Goal: Task Accomplishment & Management: Manage account settings

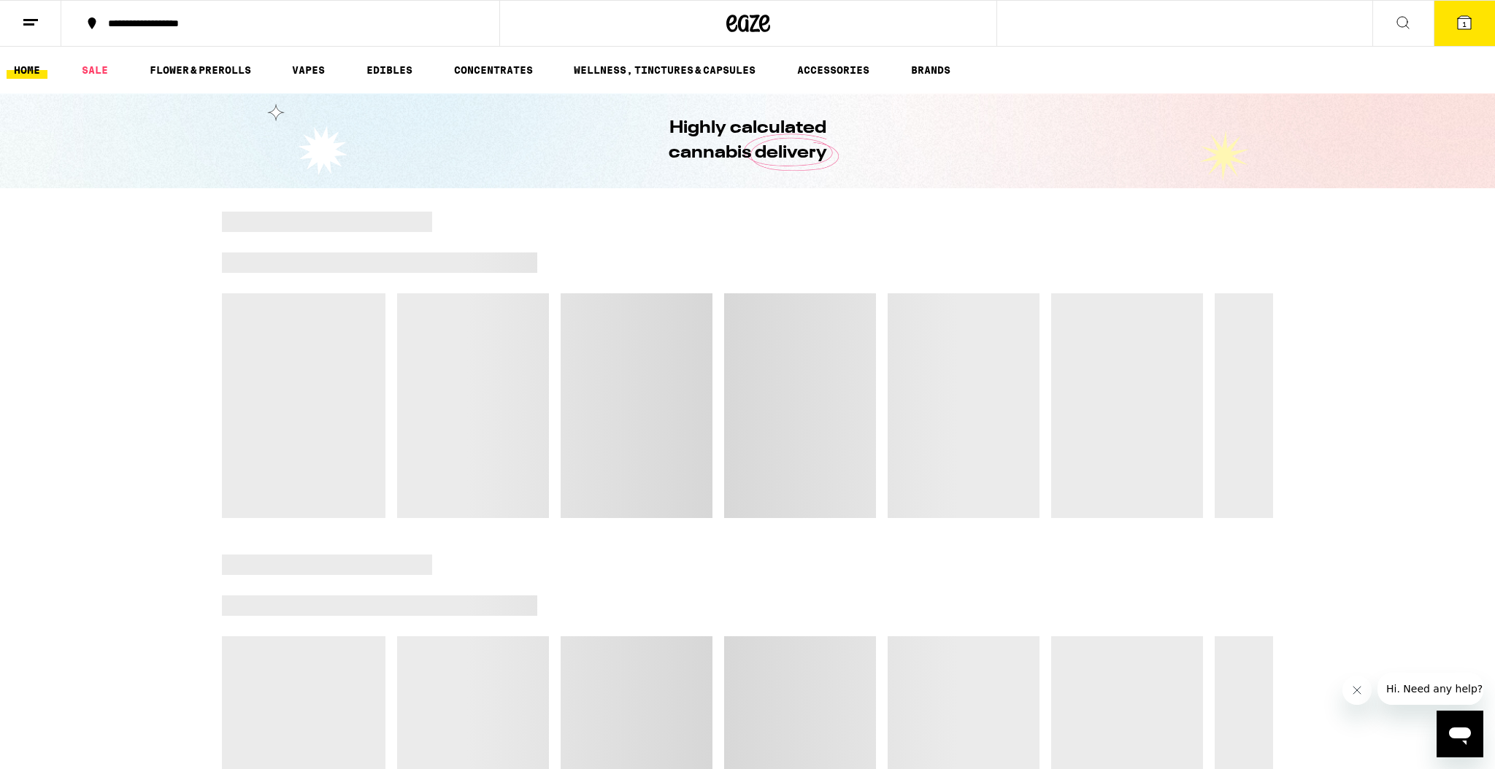
click at [34, 20] on icon at bounding box center [31, 23] width 18 height 18
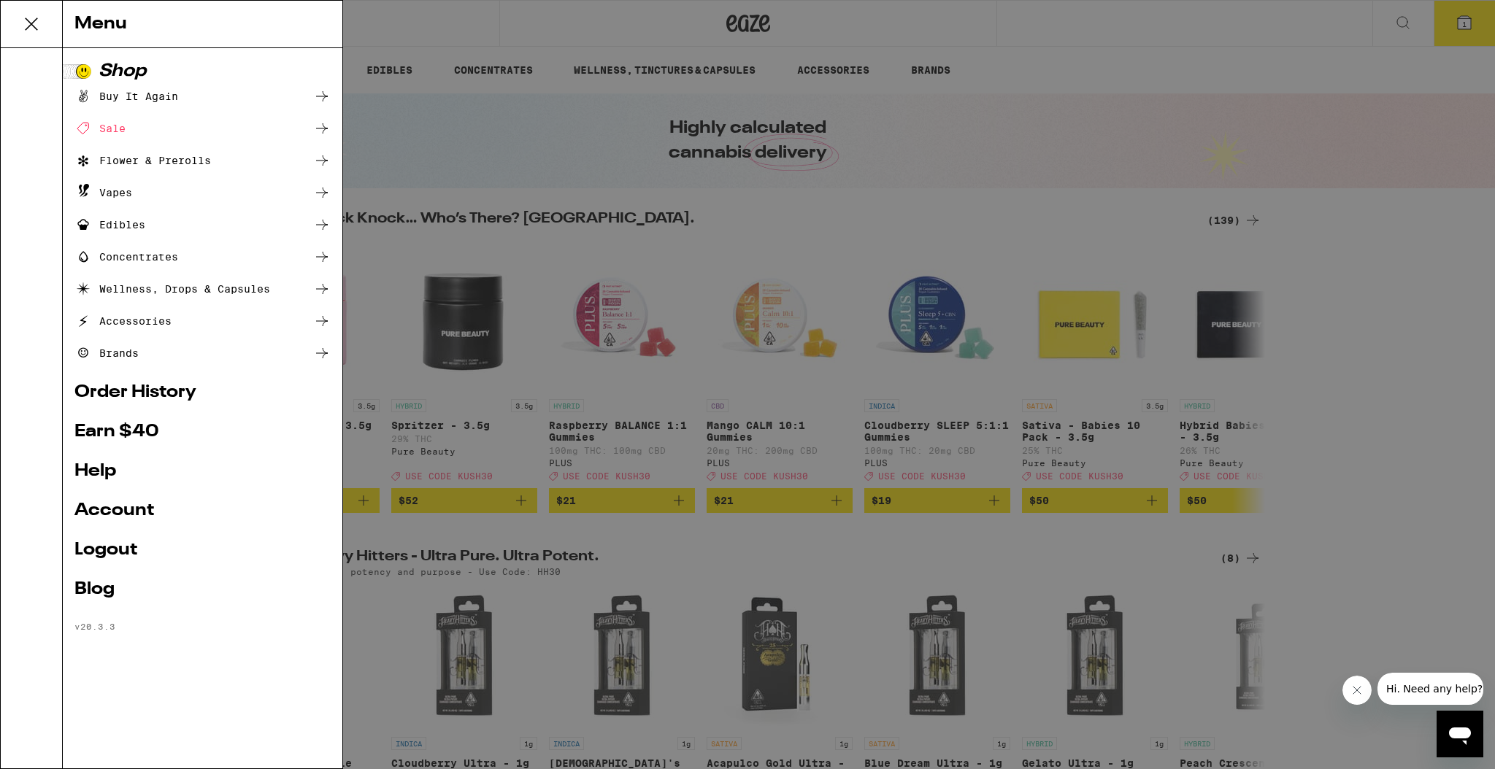
click at [124, 507] on link "Account" at bounding box center [202, 511] width 256 height 18
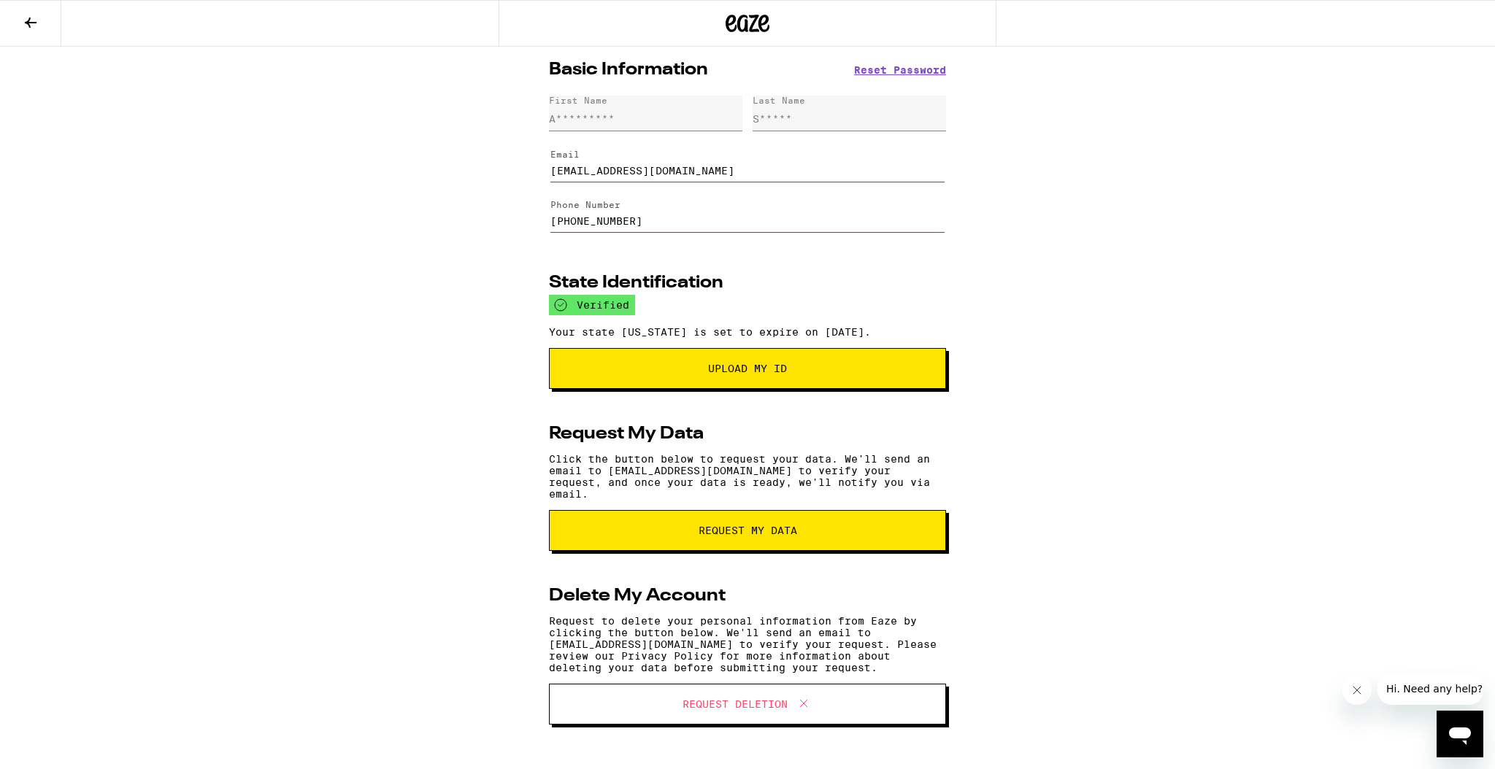
click at [25, 18] on icon at bounding box center [31, 23] width 18 height 18
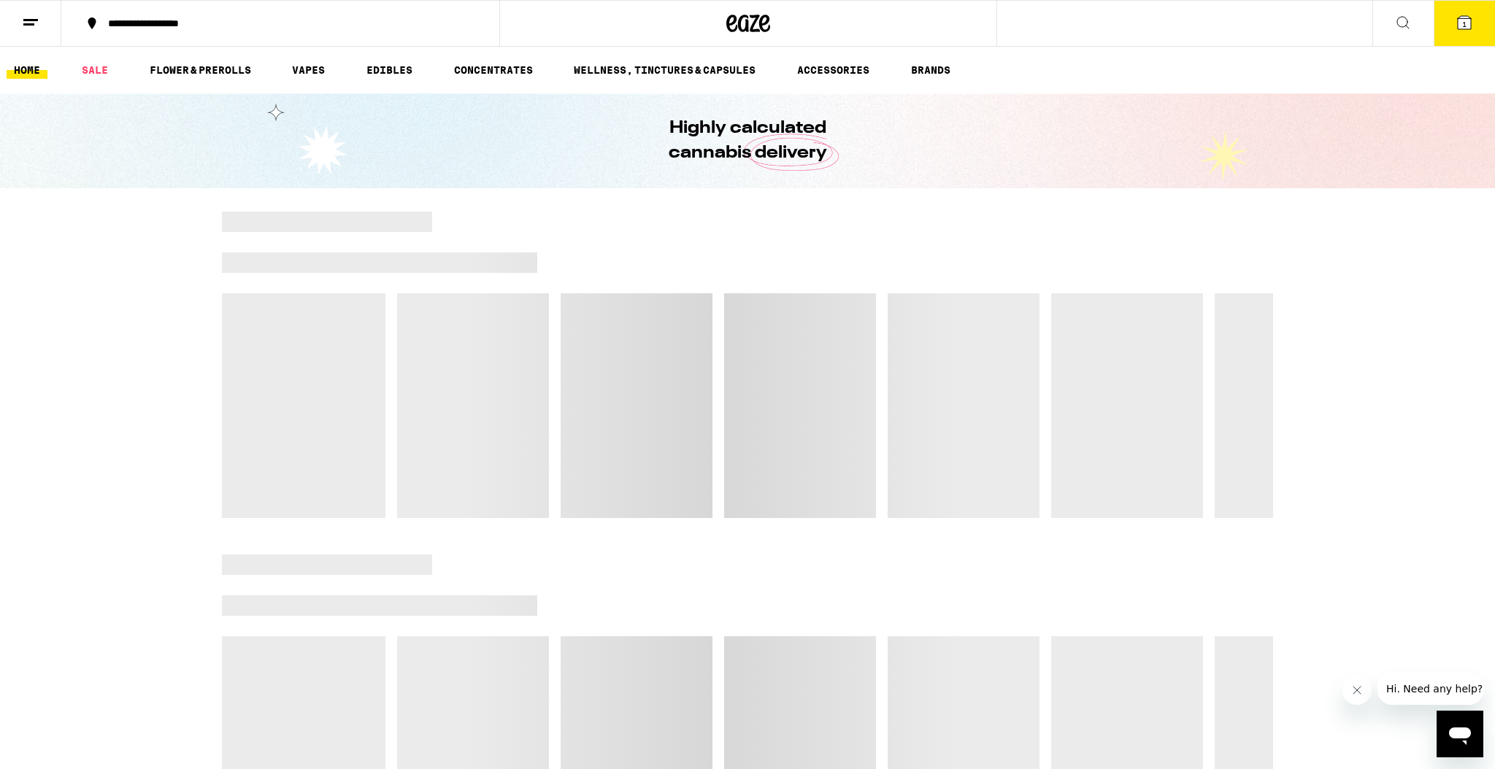
click at [34, 23] on icon at bounding box center [31, 23] width 18 height 18
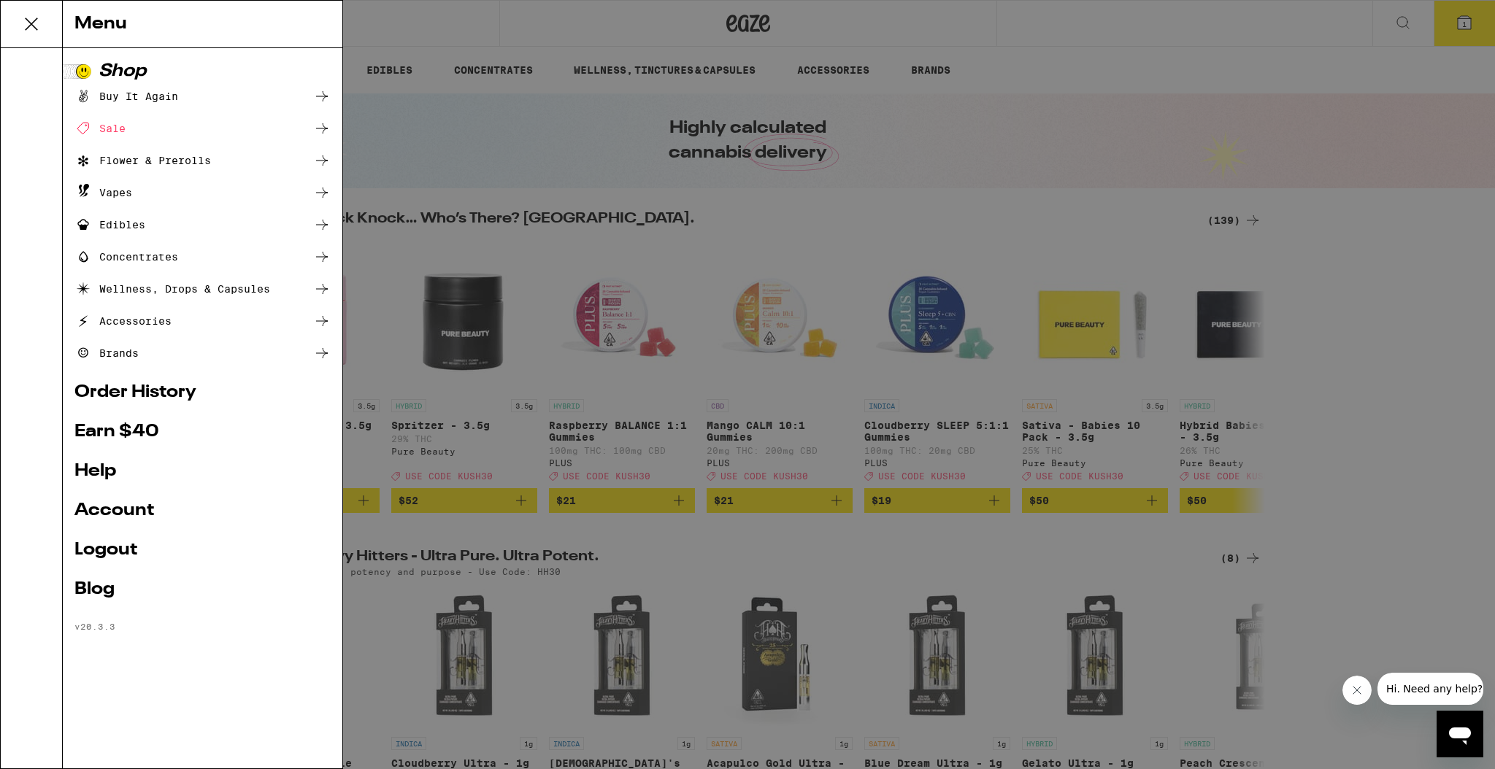
click at [161, 380] on ul "Shop Buy It Again Sale Flower & Prerolls Vapes Edibles Concentrates Wellness, D…" at bounding box center [202, 347] width 256 height 569
click at [156, 394] on link "Order History" at bounding box center [202, 393] width 256 height 18
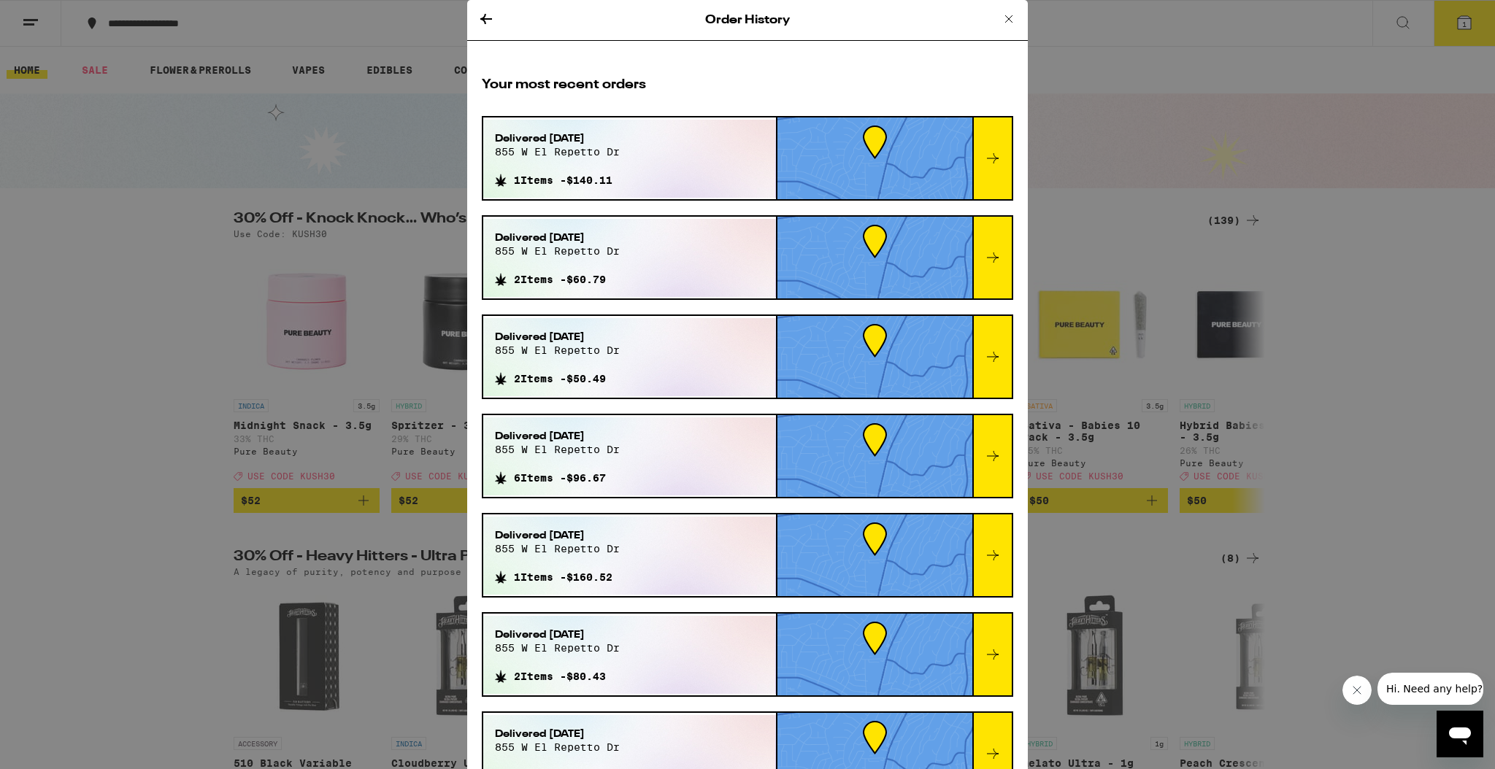
click at [995, 169] on div at bounding box center [991, 159] width 39 height 82
